Goal: Find specific page/section: Find specific page/section

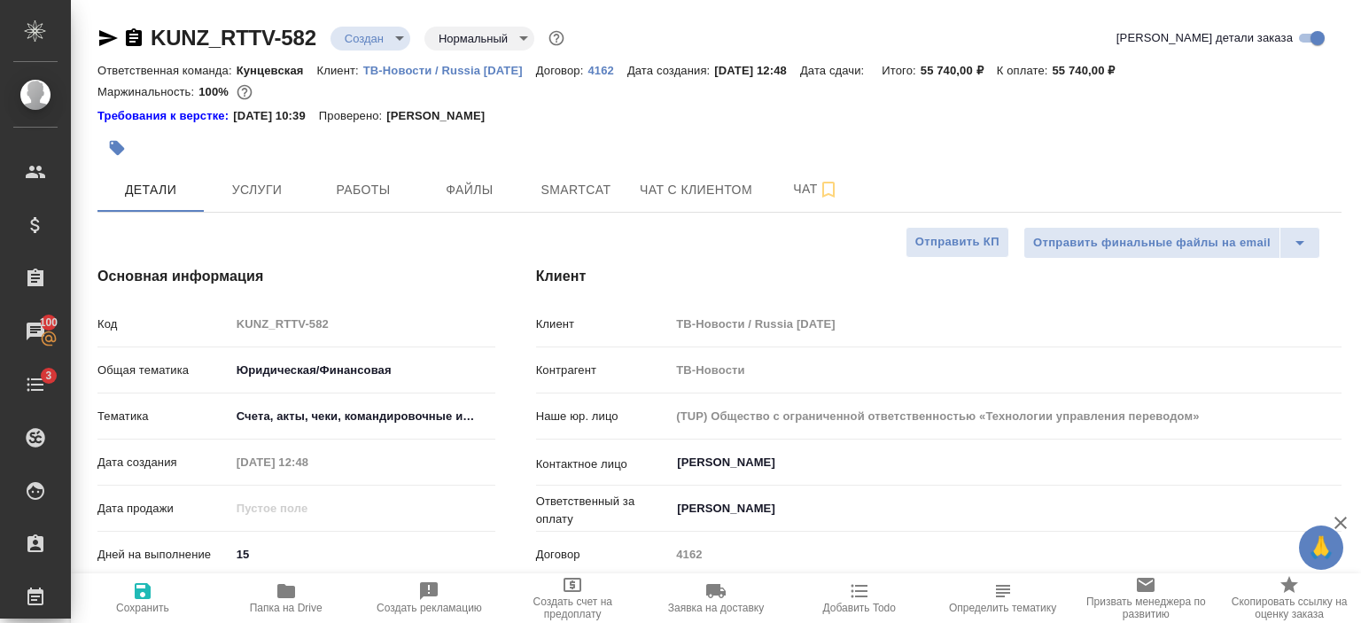
select select "RU"
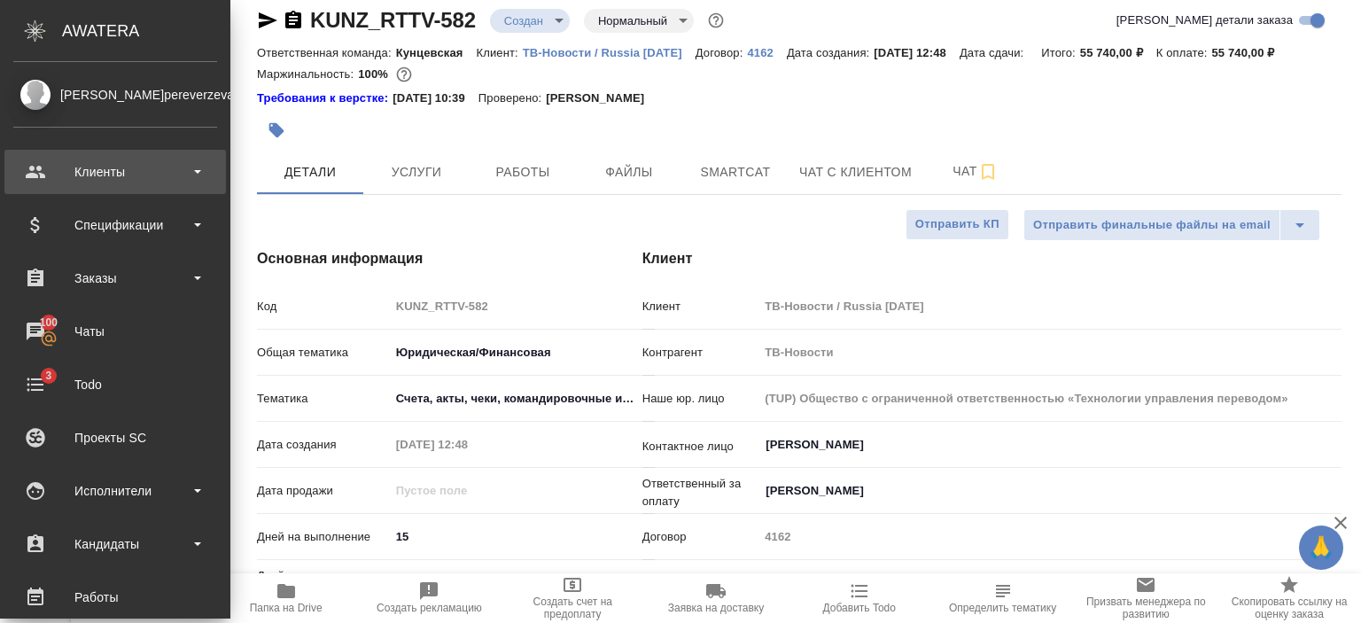
click at [90, 169] on div "Клиенты" at bounding box center [115, 172] width 204 height 27
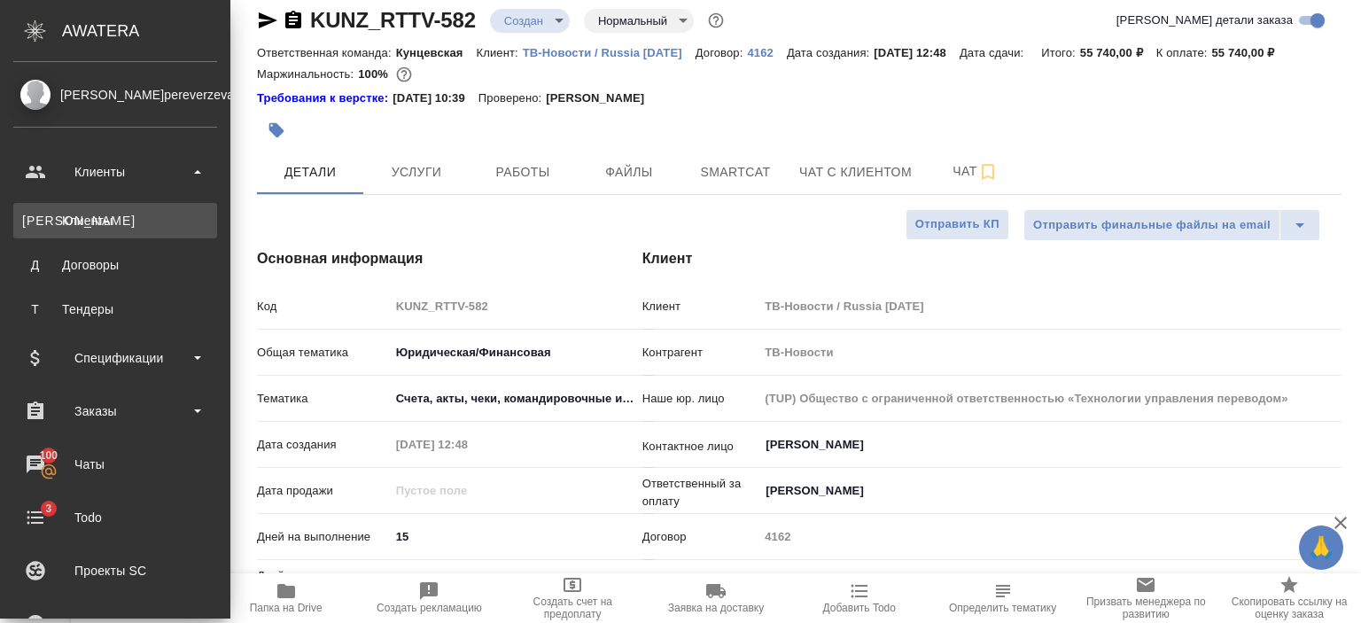
click at [106, 233] on link "К Клиенты" at bounding box center [115, 220] width 204 height 35
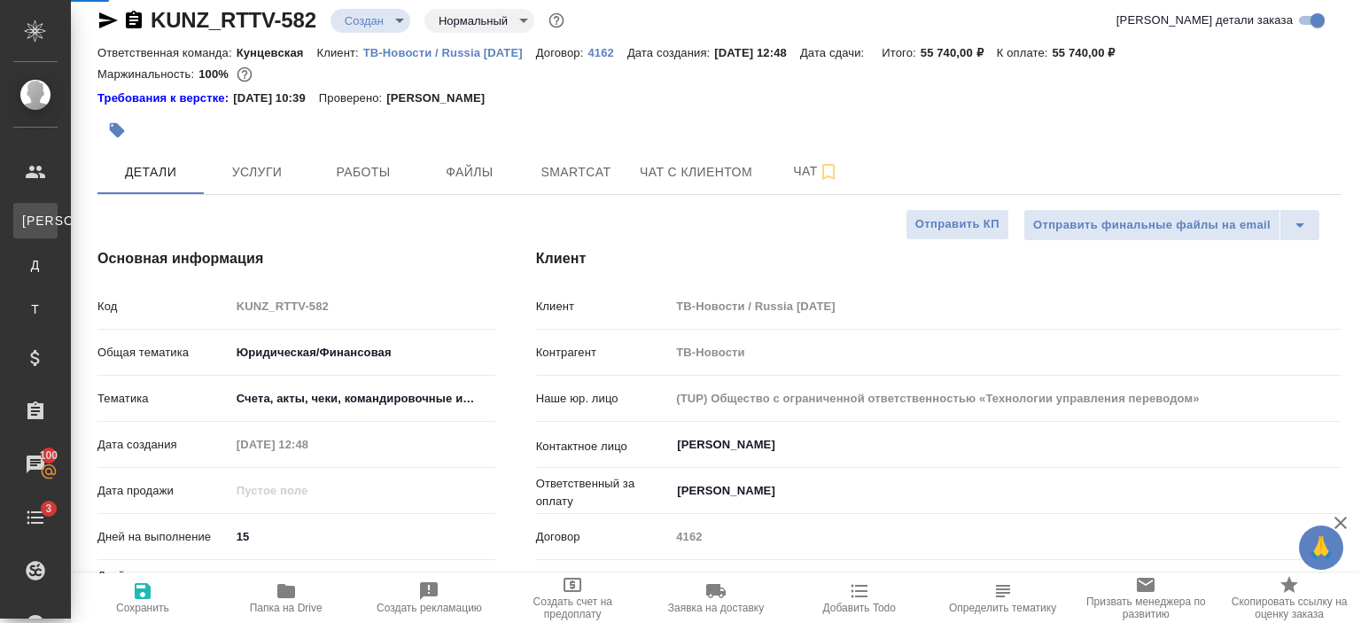
select select "RU"
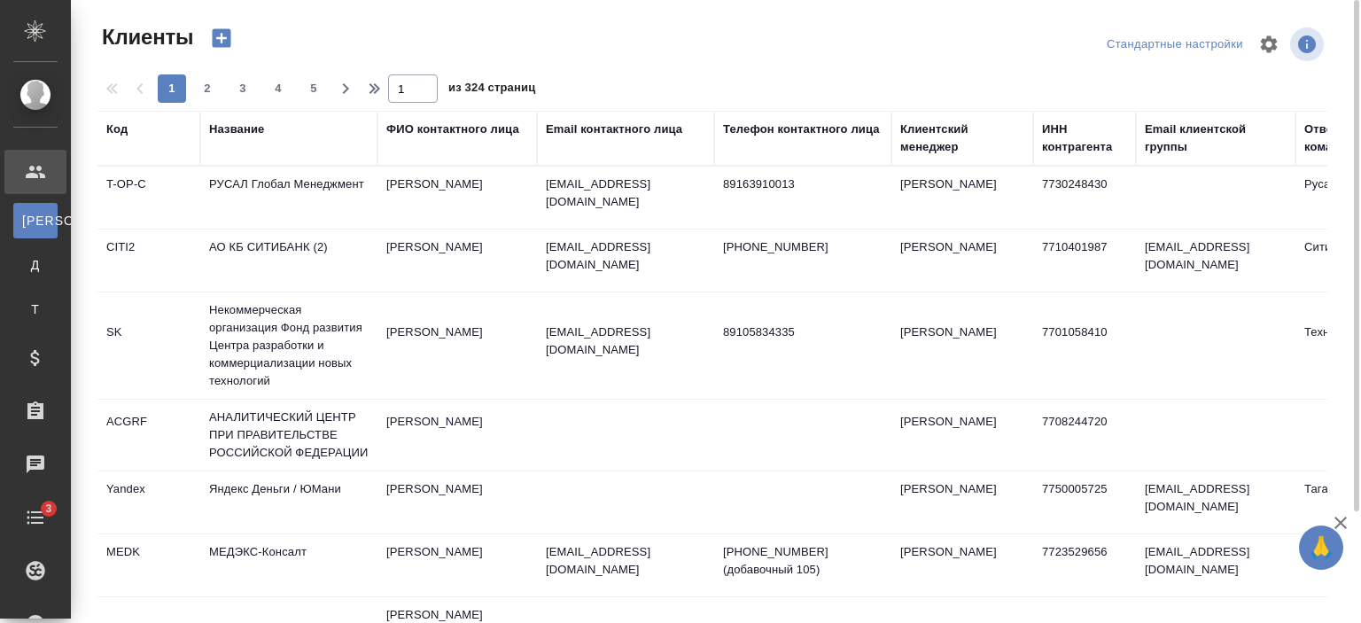
click at [628, 134] on div "Email контактного лица" at bounding box center [614, 130] width 137 height 18
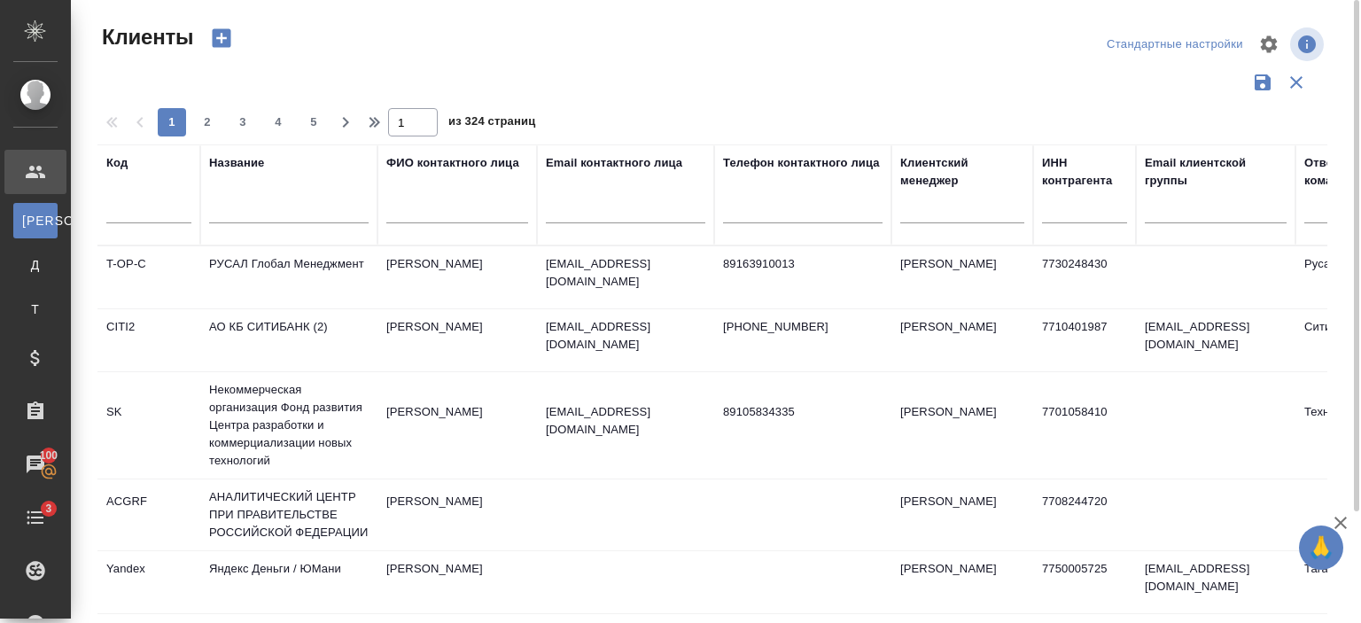
click at [656, 201] on input "text" at bounding box center [626, 212] width 160 height 22
paste input "nikolay.khmylev@jian-liang.com"
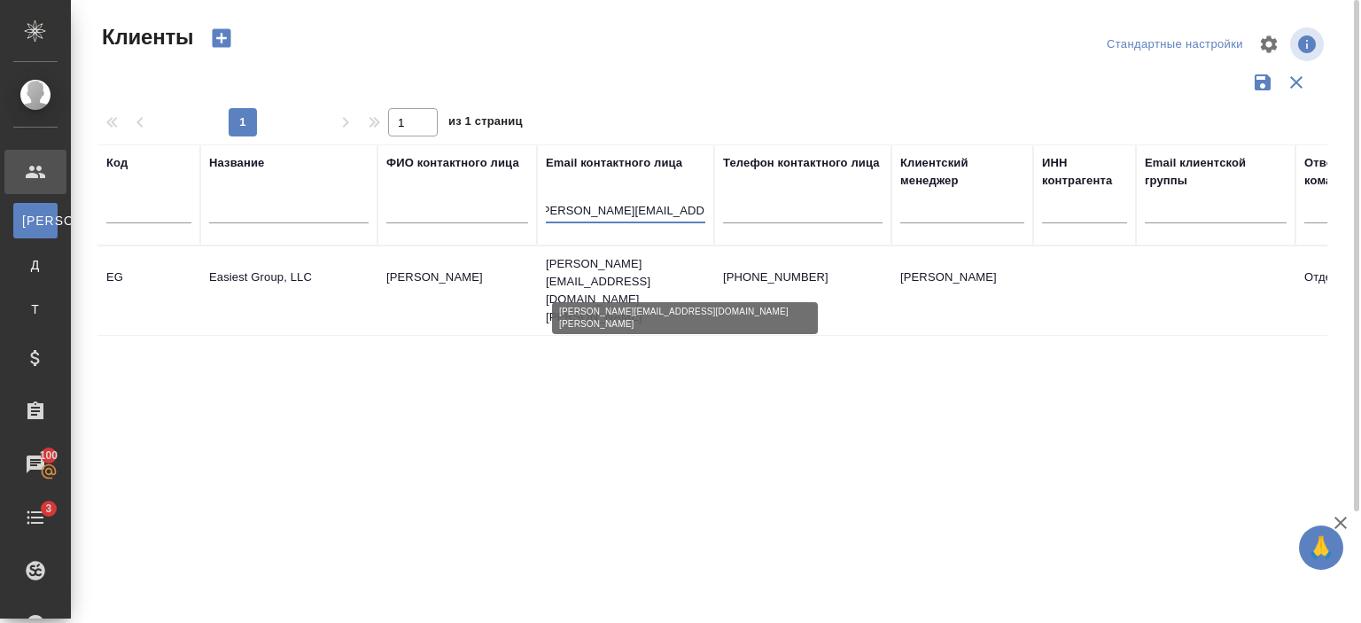
type input "nikolay.khmylev@jian-liang.com"
click at [648, 283] on p "[PERSON_NAME][EMAIL_ADDRESS][DOMAIN_NAME][PERSON_NAME]" at bounding box center [626, 290] width 160 height 71
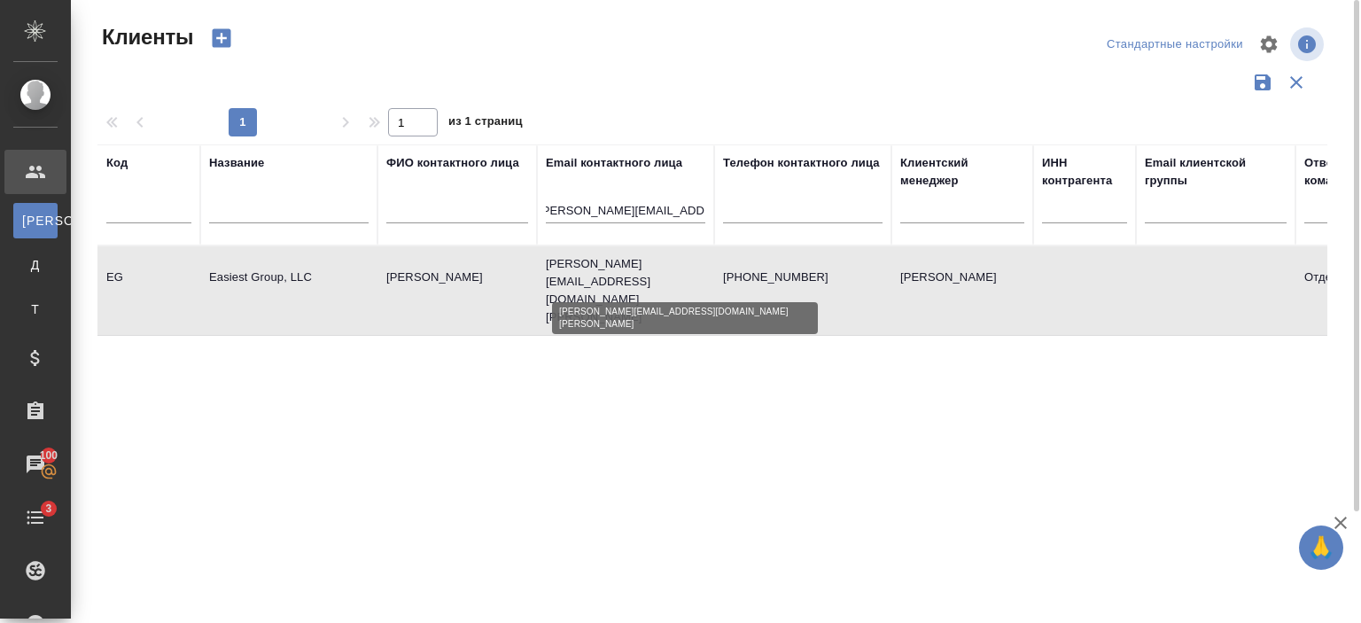
scroll to position [0, 0]
click at [648, 283] on p "[PERSON_NAME][EMAIL_ADDRESS][DOMAIN_NAME][PERSON_NAME]" at bounding box center [626, 290] width 160 height 71
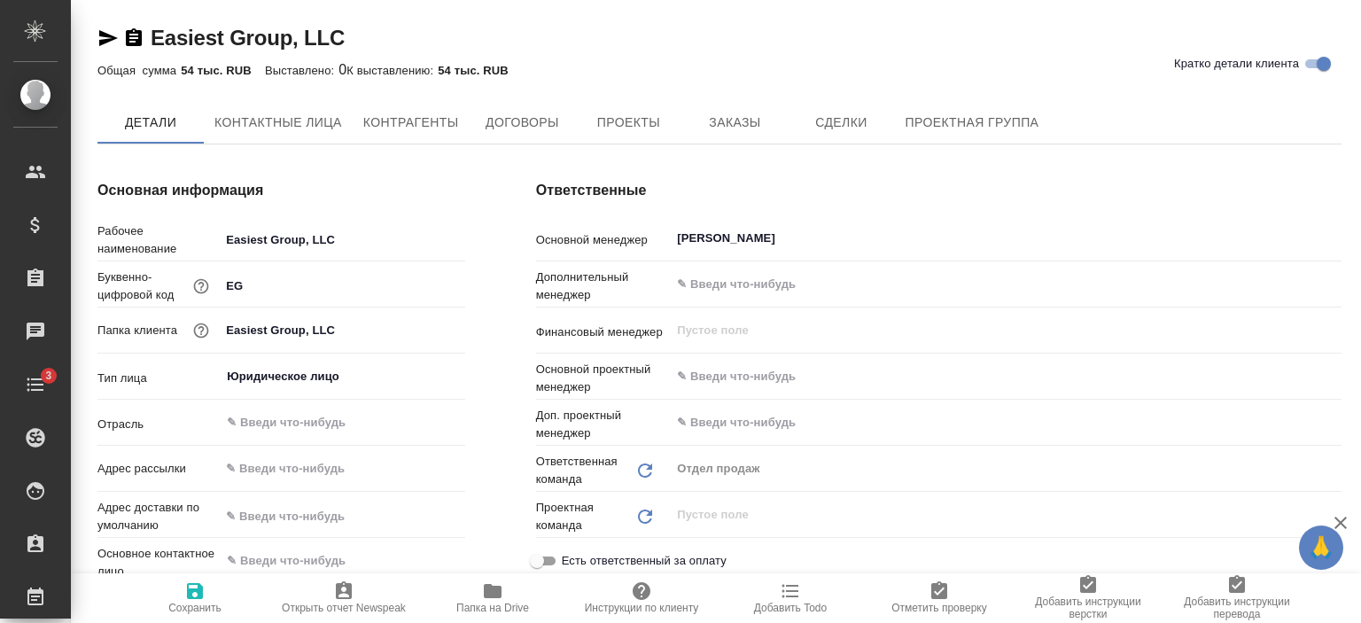
type textarea "x"
click at [103, 38] on icon "button" at bounding box center [108, 37] width 21 height 21
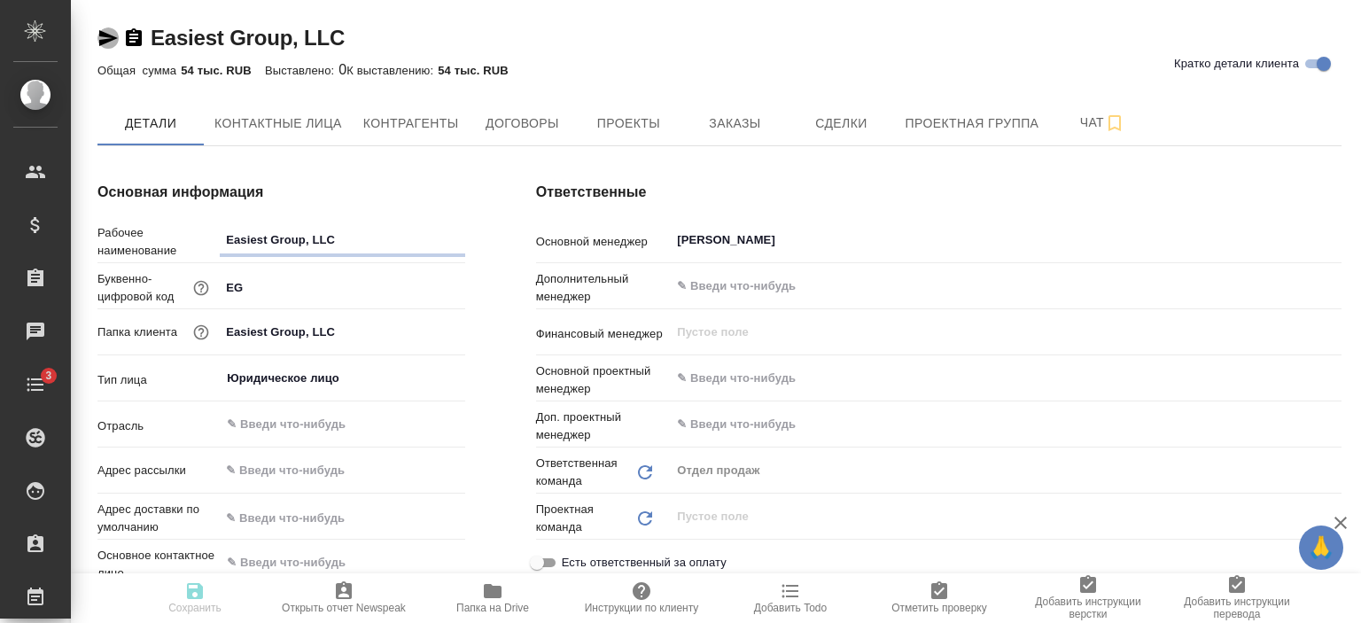
type textarea "x"
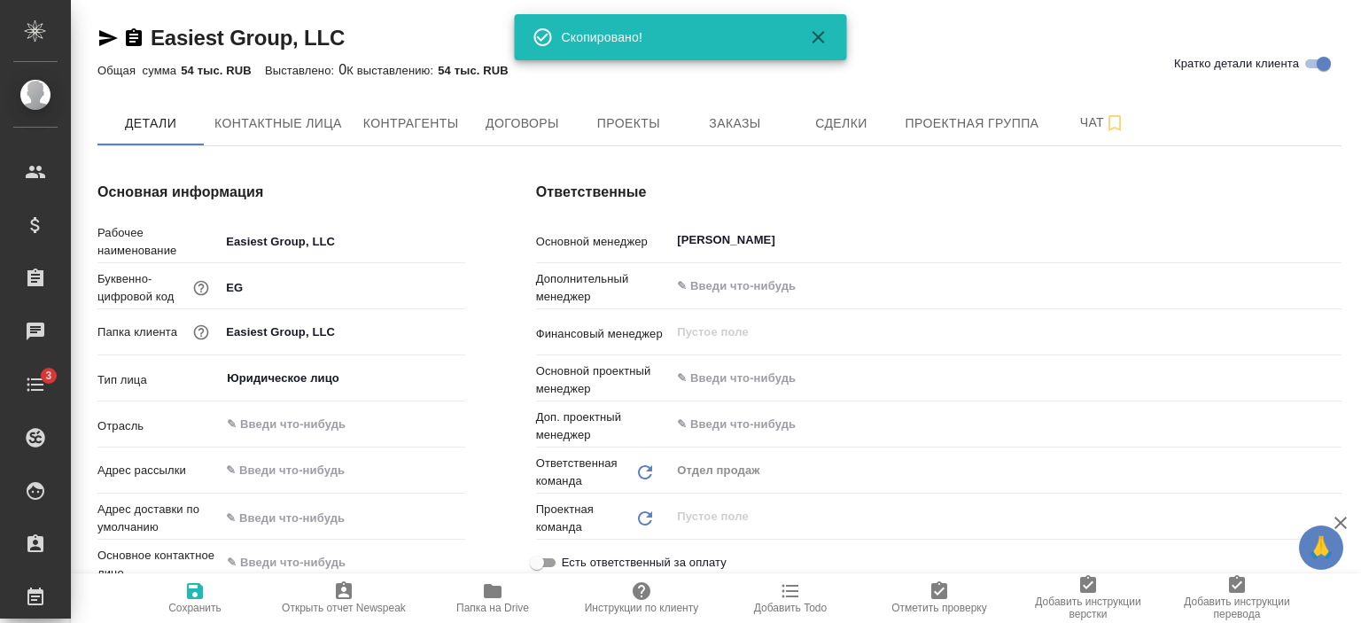
type textarea "x"
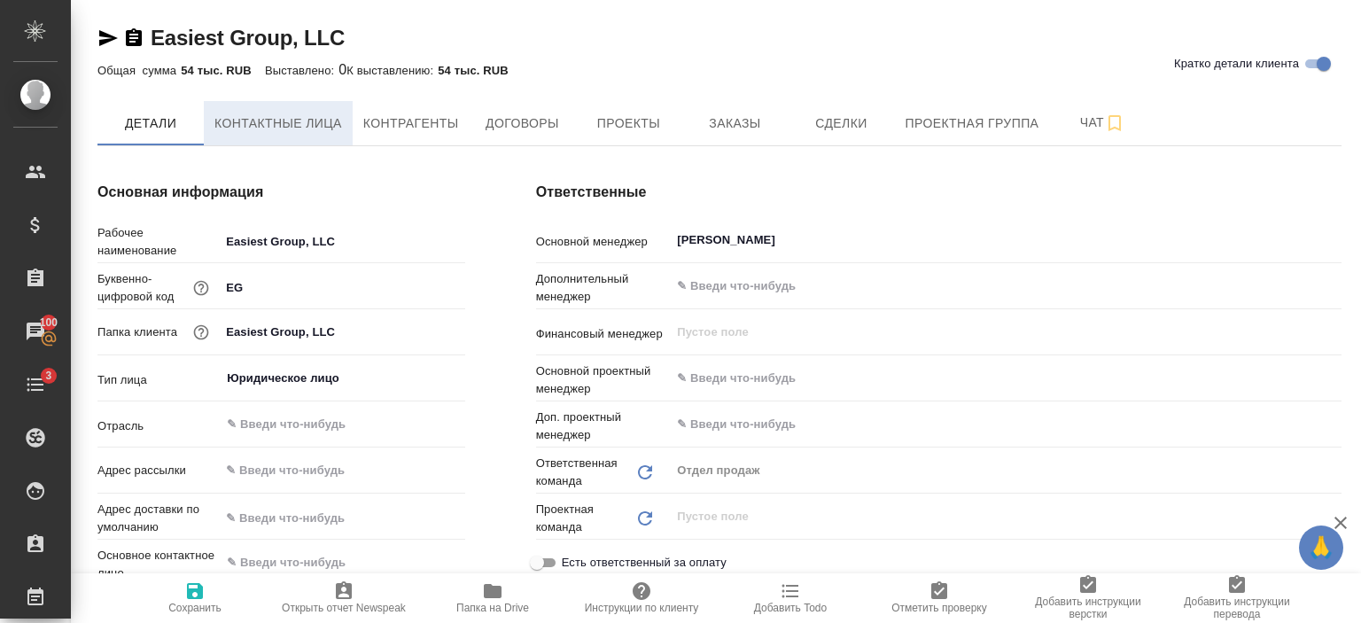
click at [252, 120] on span "Контактные лица" at bounding box center [279, 124] width 128 height 22
select select "RU"
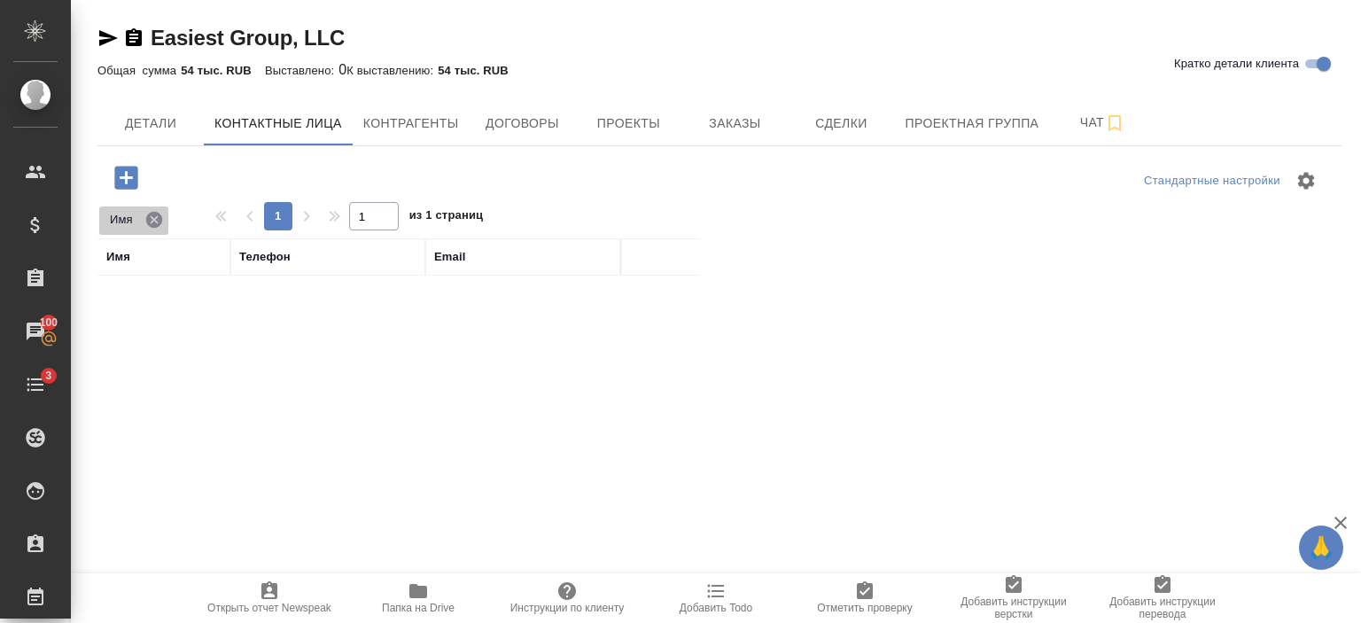
click at [155, 222] on icon at bounding box center [154, 220] width 20 height 20
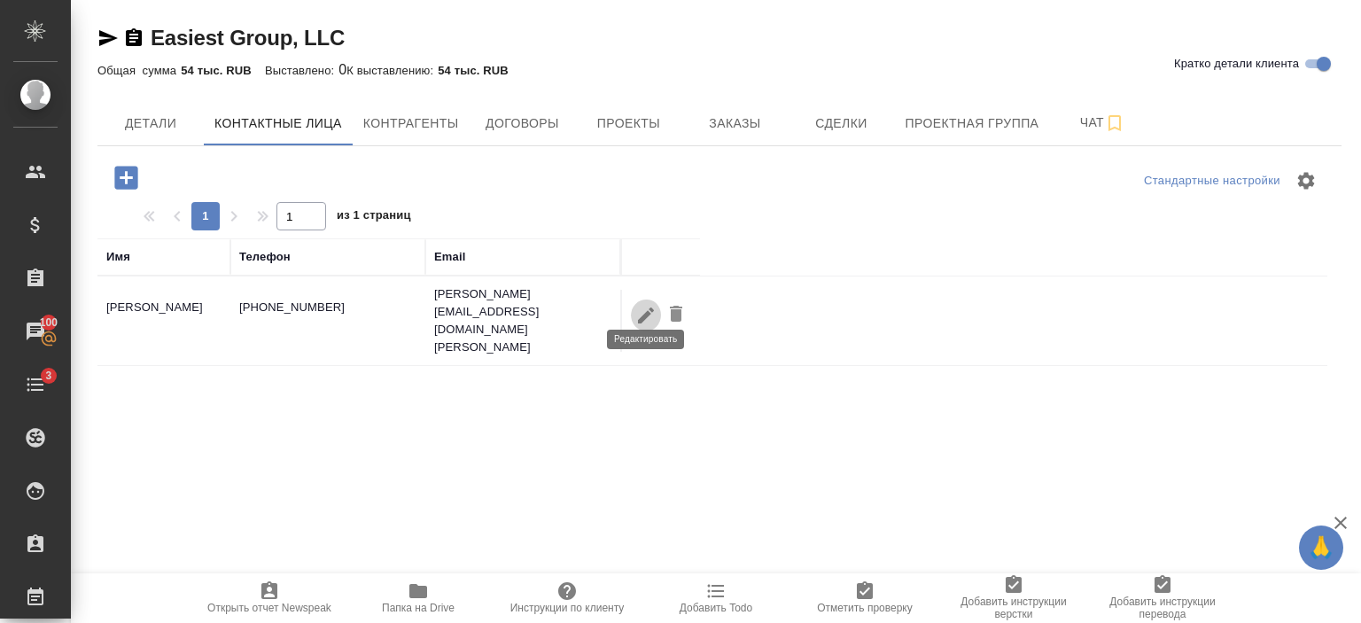
click at [644, 308] on icon "button" at bounding box center [646, 315] width 21 height 21
type input "[PERSON_NAME]"
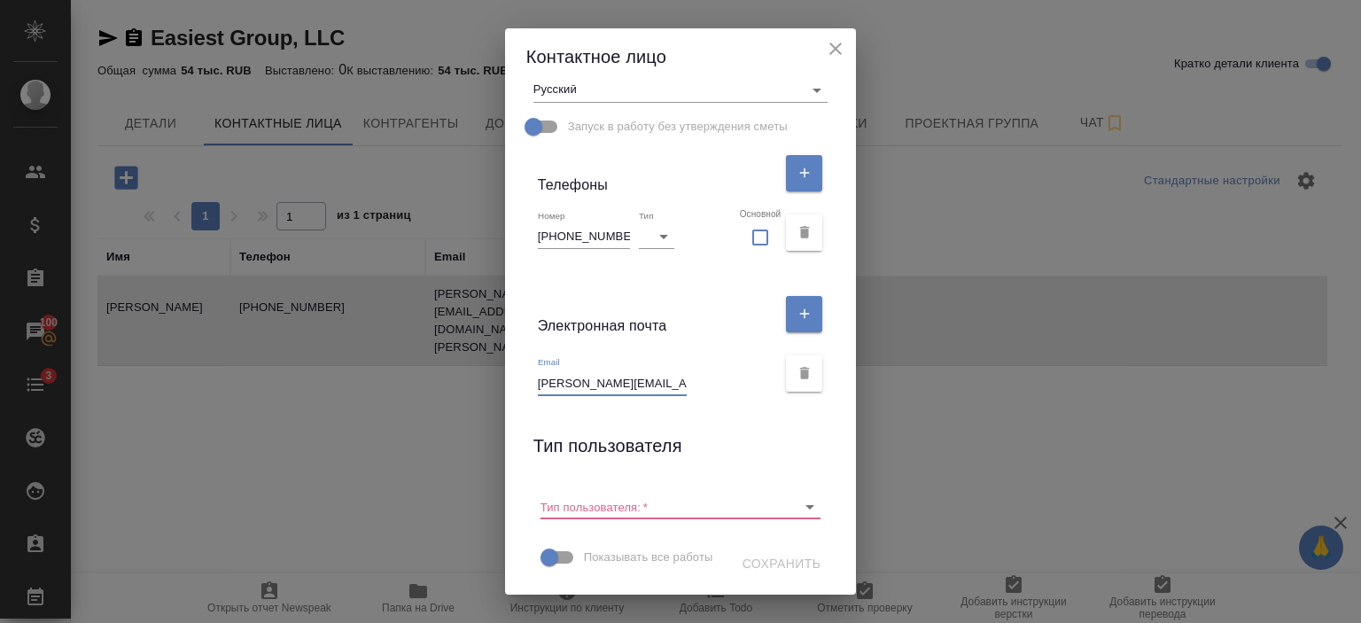
scroll to position [0, 29]
drag, startPoint x: 621, startPoint y: 347, endPoint x: 684, endPoint y: 354, distance: 63.2
click at [684, 356] on div "Email [PERSON_NAME][EMAIL_ADDRESS][DOMAIN_NAME][PERSON_NAME]" at bounding box center [657, 375] width 239 height 39
click at [839, 70] on div "Контактное лицо" at bounding box center [681, 56] width 352 height 57
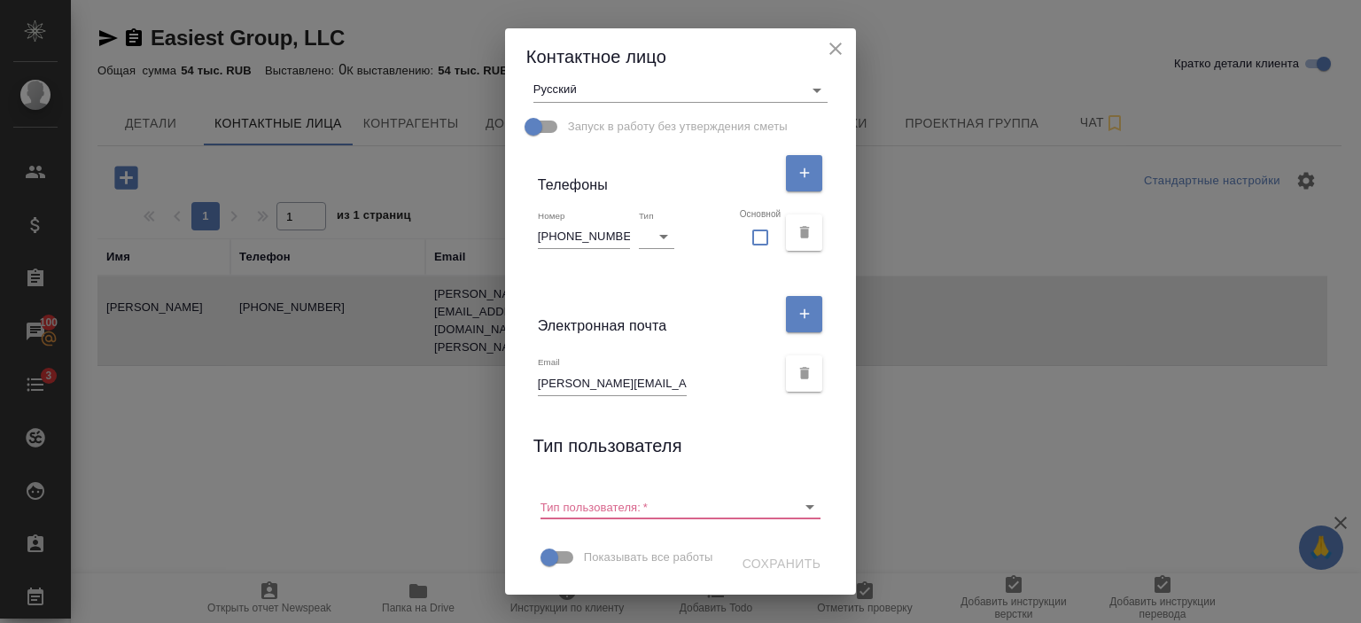
click at [837, 52] on icon "close" at bounding box center [835, 48] width 21 height 21
